Goal: Contribute content: Add original content to the website for others to see

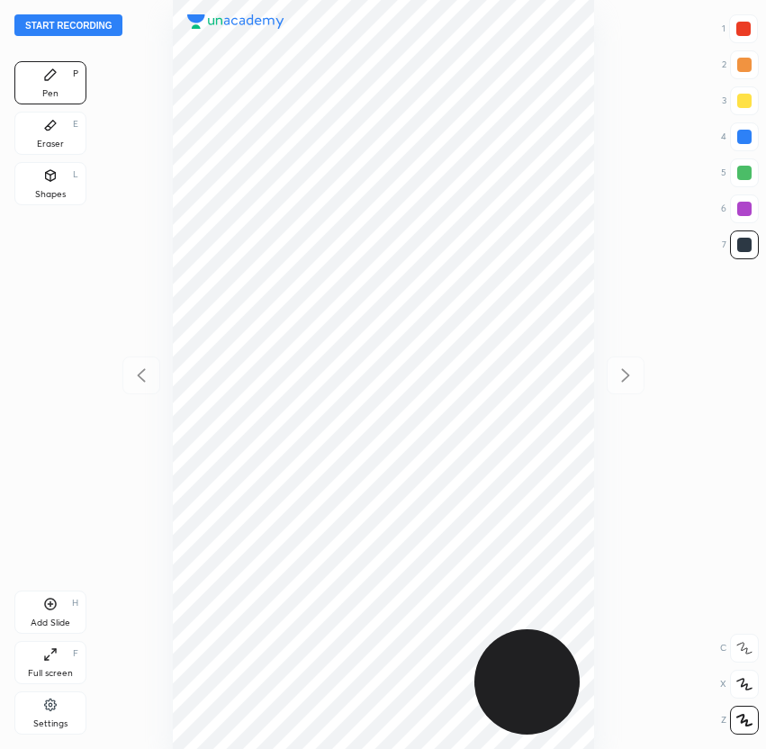
scroll to position [749, 478]
click at [91, 26] on button "Start recording" at bounding box center [68, 25] width 108 height 22
drag, startPoint x: 661, startPoint y: 745, endPoint x: 678, endPoint y: 747, distance: 17.2
click at [676, 748] on div "End recording 1 2 3 4 5 6 7 R O A L C X Z Erase all C X Z Pen P Eraser E Shapes…" at bounding box center [383, 374] width 766 height 749
drag, startPoint x: 742, startPoint y: 727, endPoint x: 731, endPoint y: 671, distance: 56.8
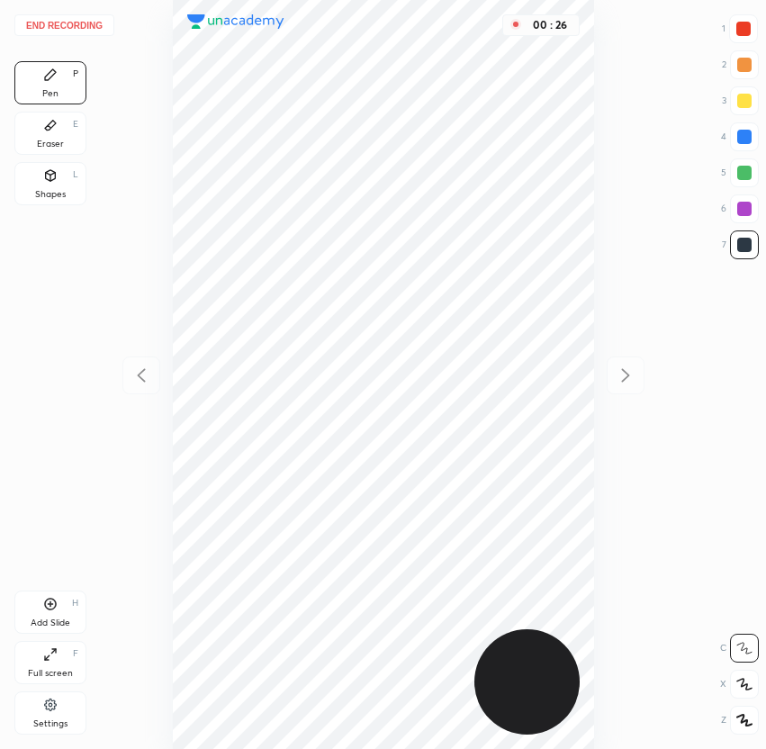
click at [742, 727] on div at bounding box center [744, 719] width 29 height 29
click at [748, 722] on icon at bounding box center [744, 719] width 16 height 13
click at [76, 24] on button "End recording" at bounding box center [64, 25] width 100 height 22
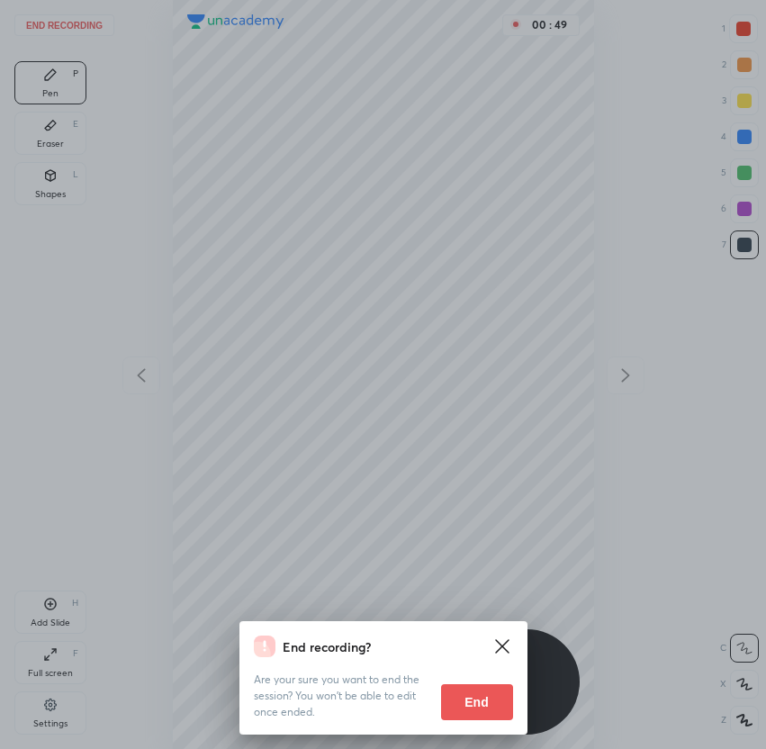
click at [480, 704] on button "End" at bounding box center [477, 702] width 72 height 36
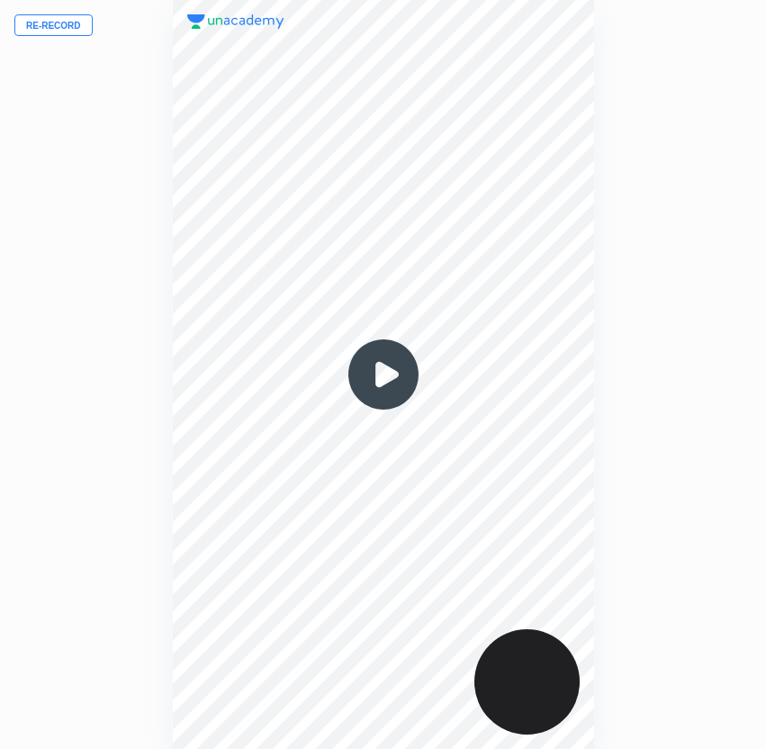
click at [50, 20] on button "Re-record" at bounding box center [53, 25] width 78 height 22
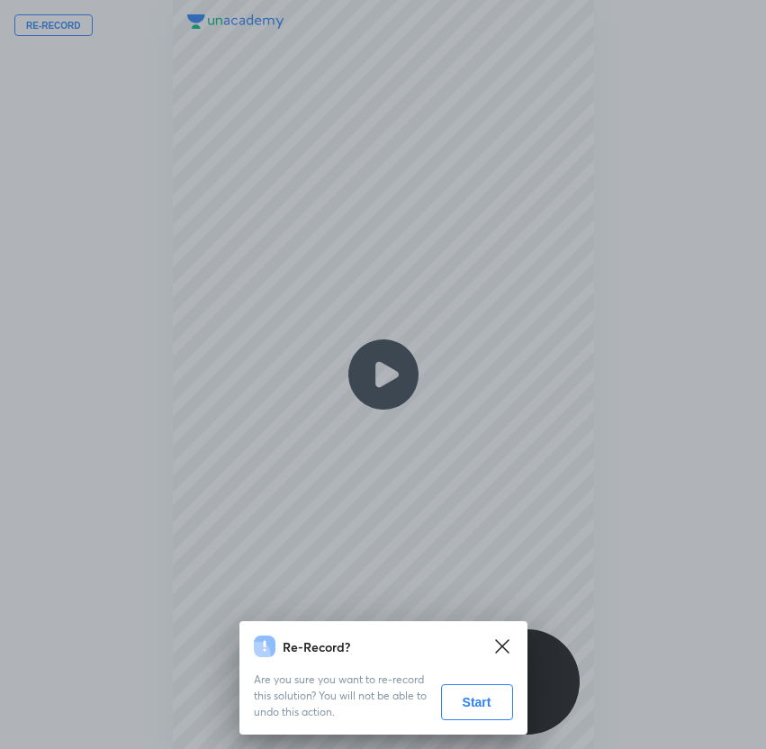
click at [470, 703] on button "Start" at bounding box center [477, 702] width 72 height 36
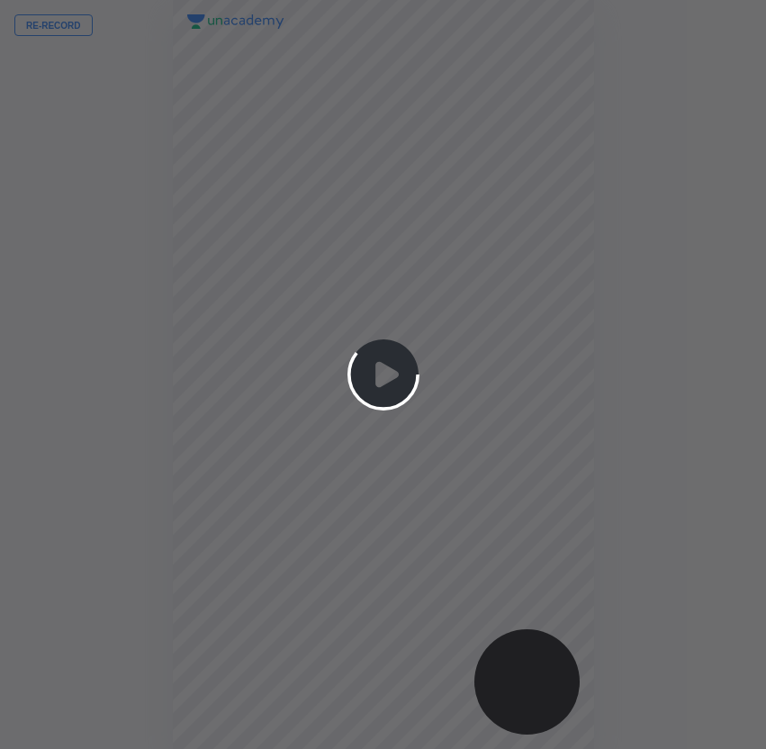
click at [14, 14] on button "Re-record" at bounding box center [53, 25] width 78 height 22
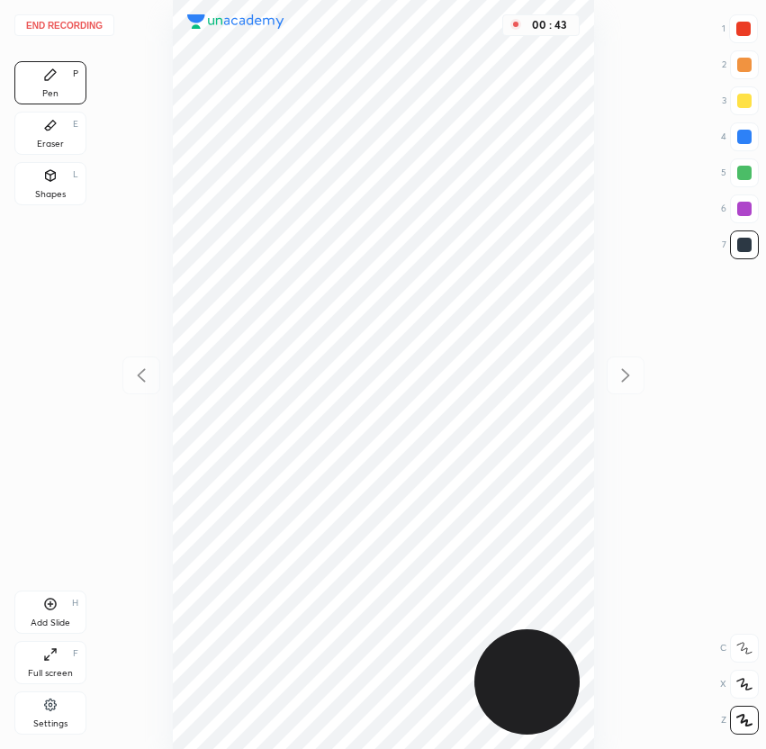
click at [741, 180] on div at bounding box center [744, 172] width 29 height 29
click at [594, 321] on div "00 : 58" at bounding box center [383, 374] width 478 height 749
drag, startPoint x: 740, startPoint y: 241, endPoint x: 666, endPoint y: 287, distance: 87.6
click at [740, 244] on div at bounding box center [744, 245] width 14 height 14
drag, startPoint x: 739, startPoint y: 210, endPoint x: 718, endPoint y: 221, distance: 23.8
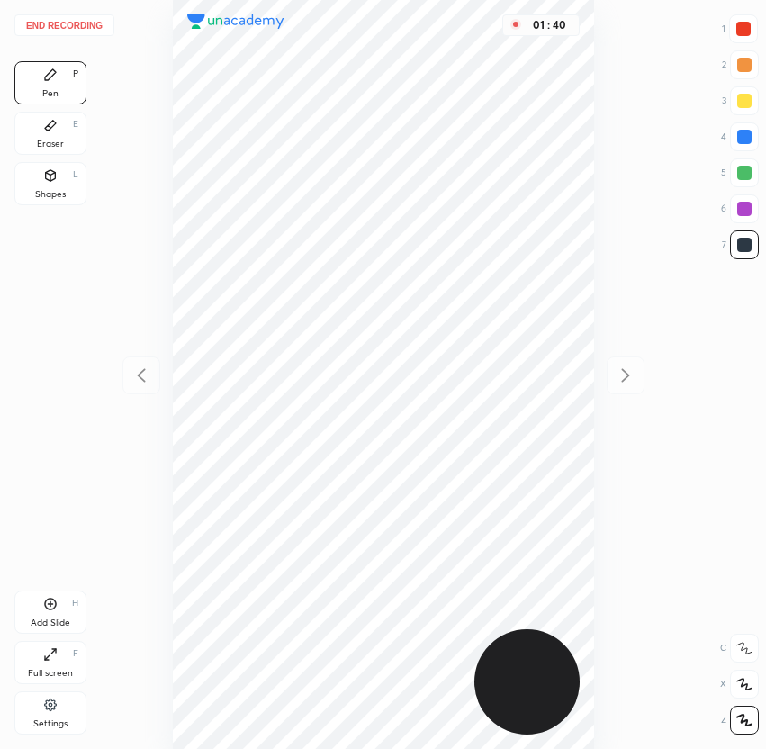
click at [739, 210] on div at bounding box center [744, 209] width 14 height 14
click at [69, 26] on button "End recording" at bounding box center [64, 25] width 100 height 22
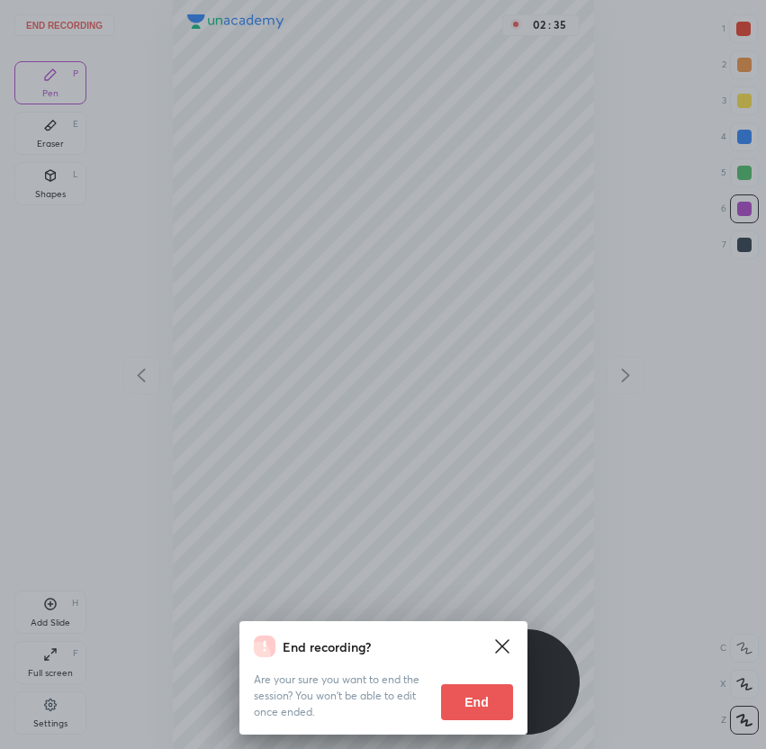
click at [495, 709] on button "End" at bounding box center [477, 702] width 72 height 36
